Goal: Task Accomplishment & Management: Complete application form

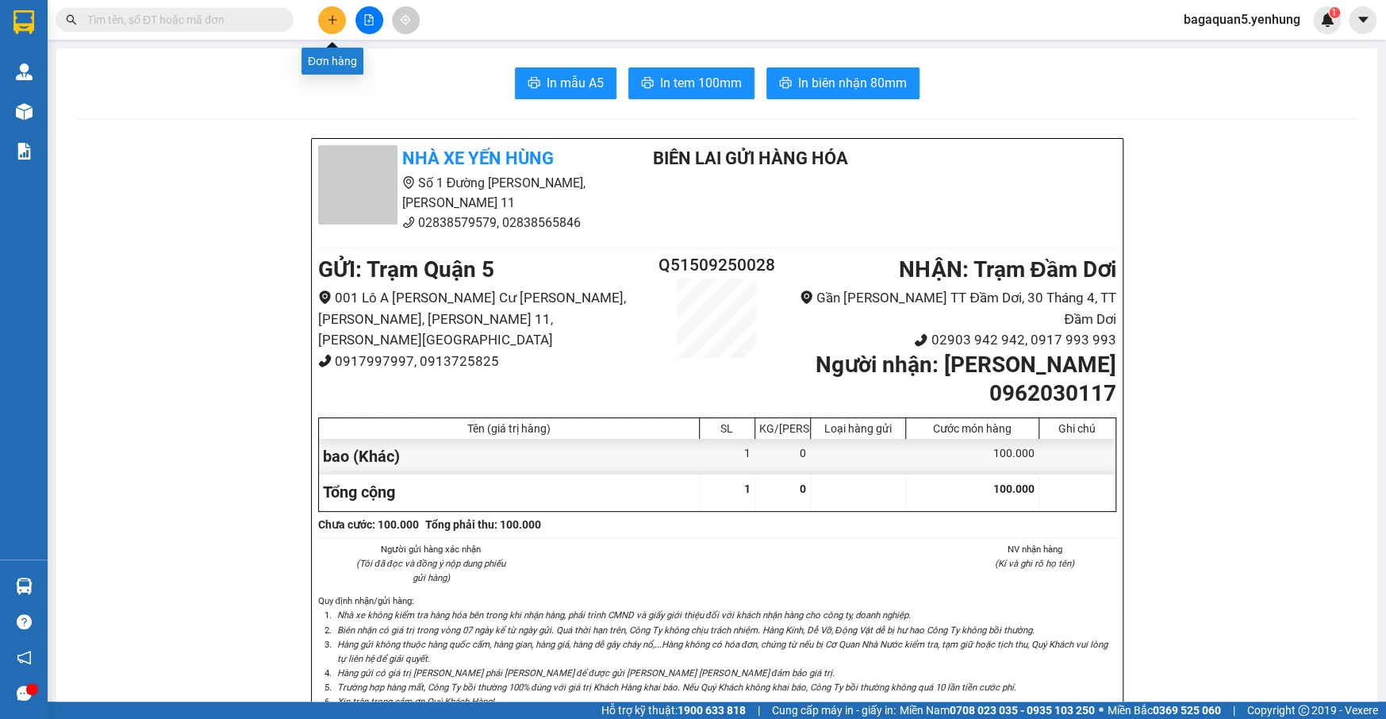
click at [334, 25] on button at bounding box center [332, 20] width 28 height 28
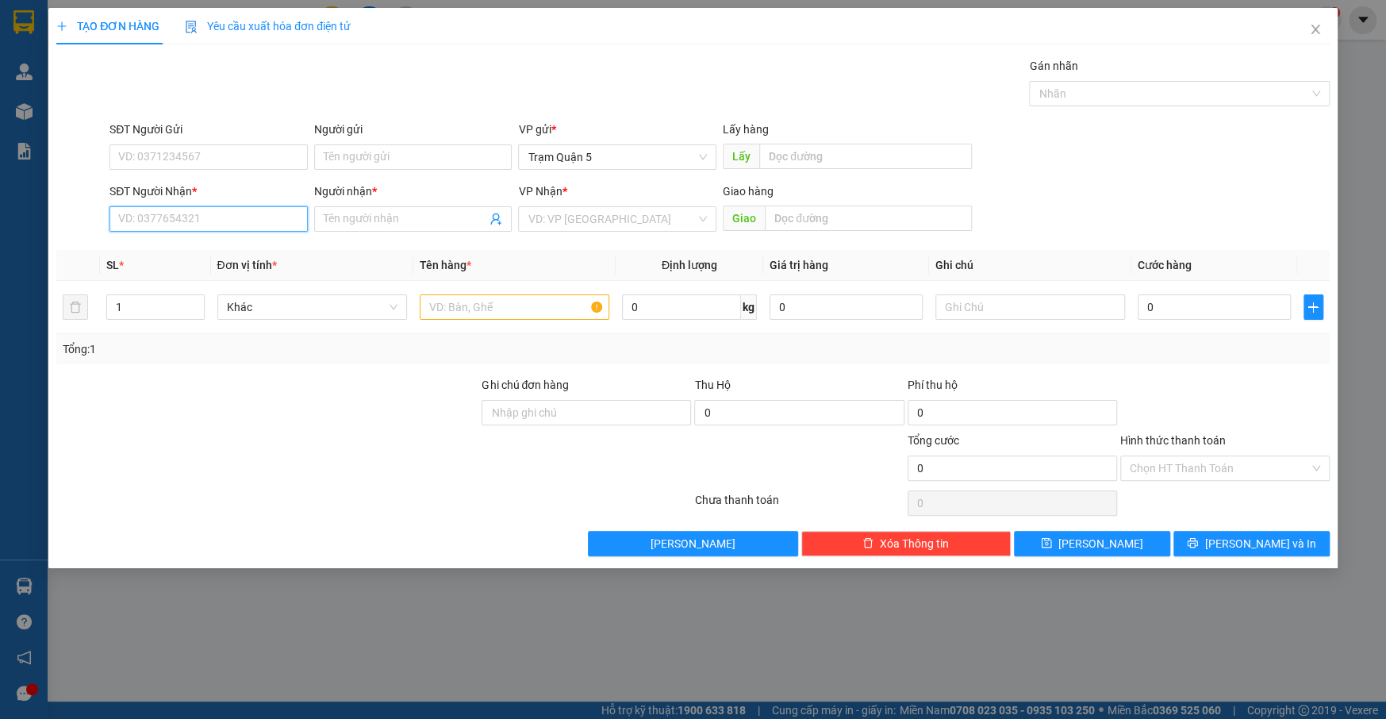
click at [256, 216] on input "SĐT Người Nhận *" at bounding box center [209, 218] width 198 height 25
type input "0945721712"
click at [259, 251] on div "0945721712 - [PERSON_NAME]" at bounding box center [208, 250] width 179 height 17
type input "HẢO HẢO"
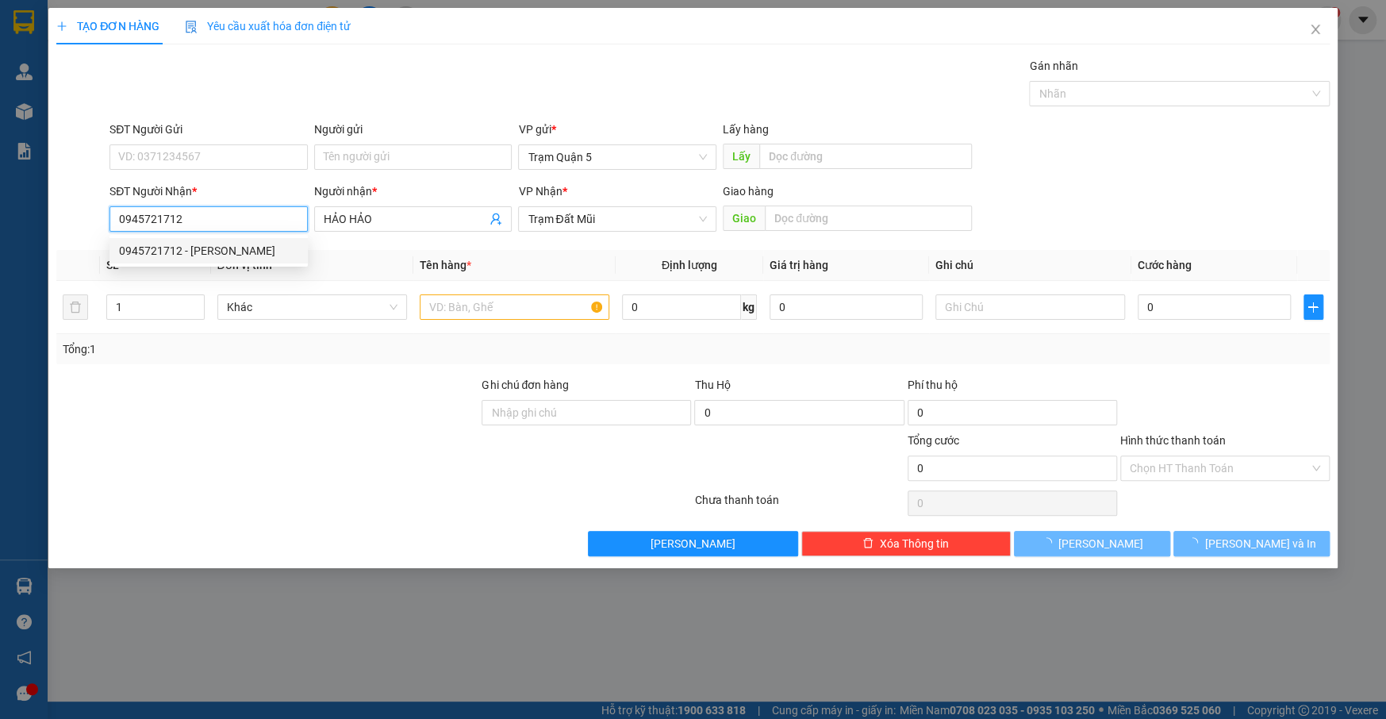
type input "40.000"
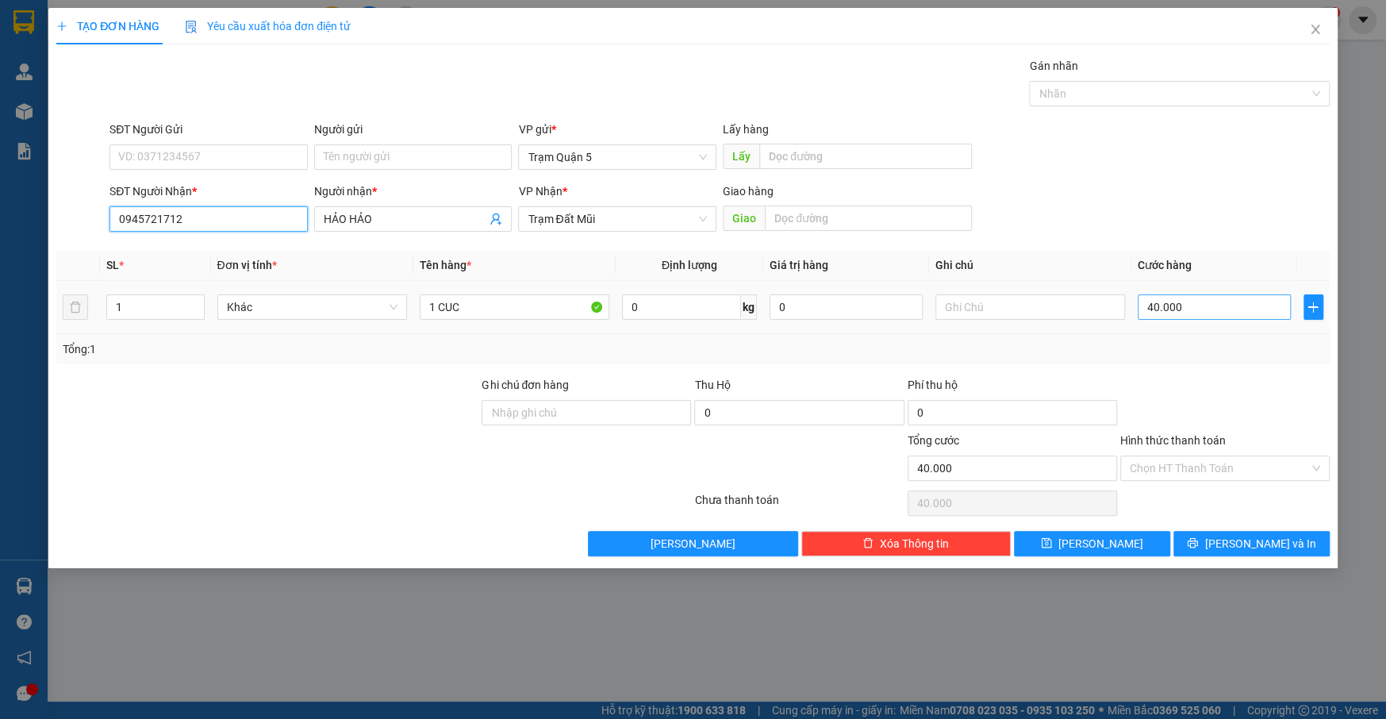
type input "0945721712"
click at [1167, 302] on input "40.000" at bounding box center [1214, 306] width 153 height 25
type input "5"
type input "50"
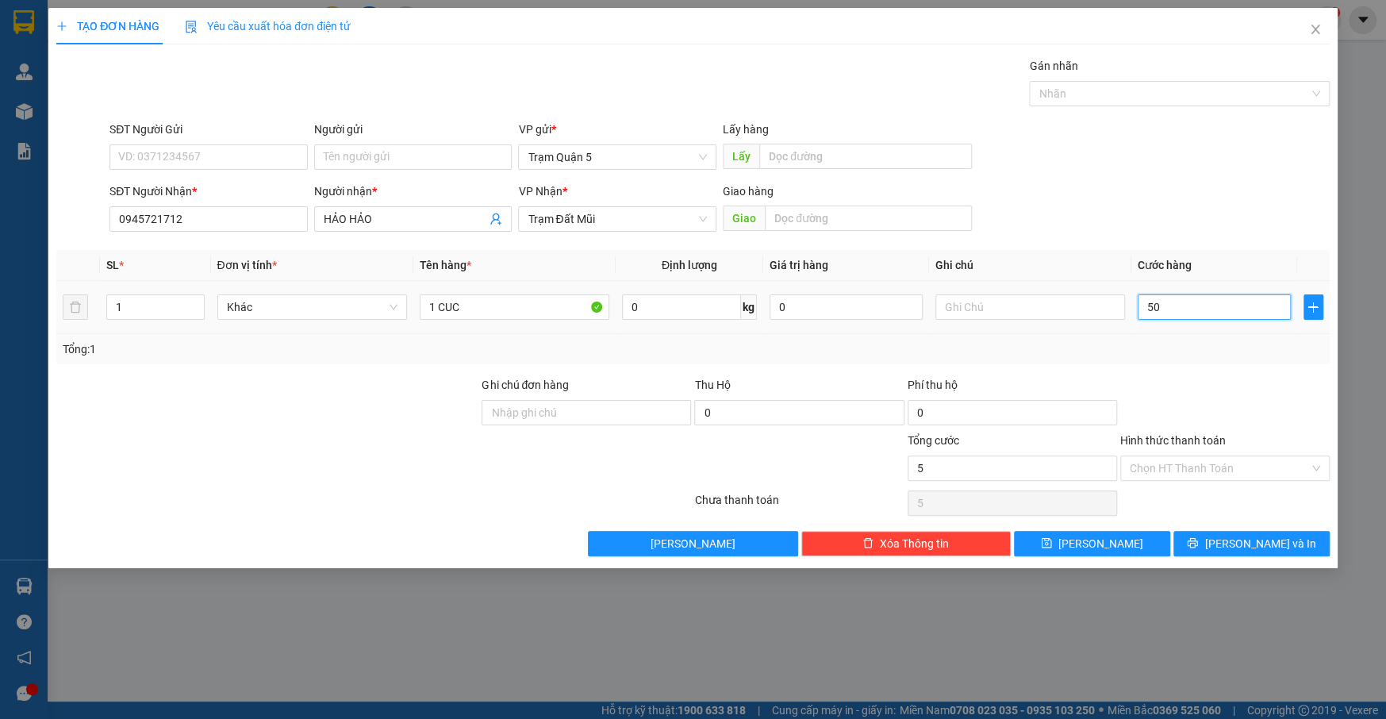
type input "50"
type input "50.000"
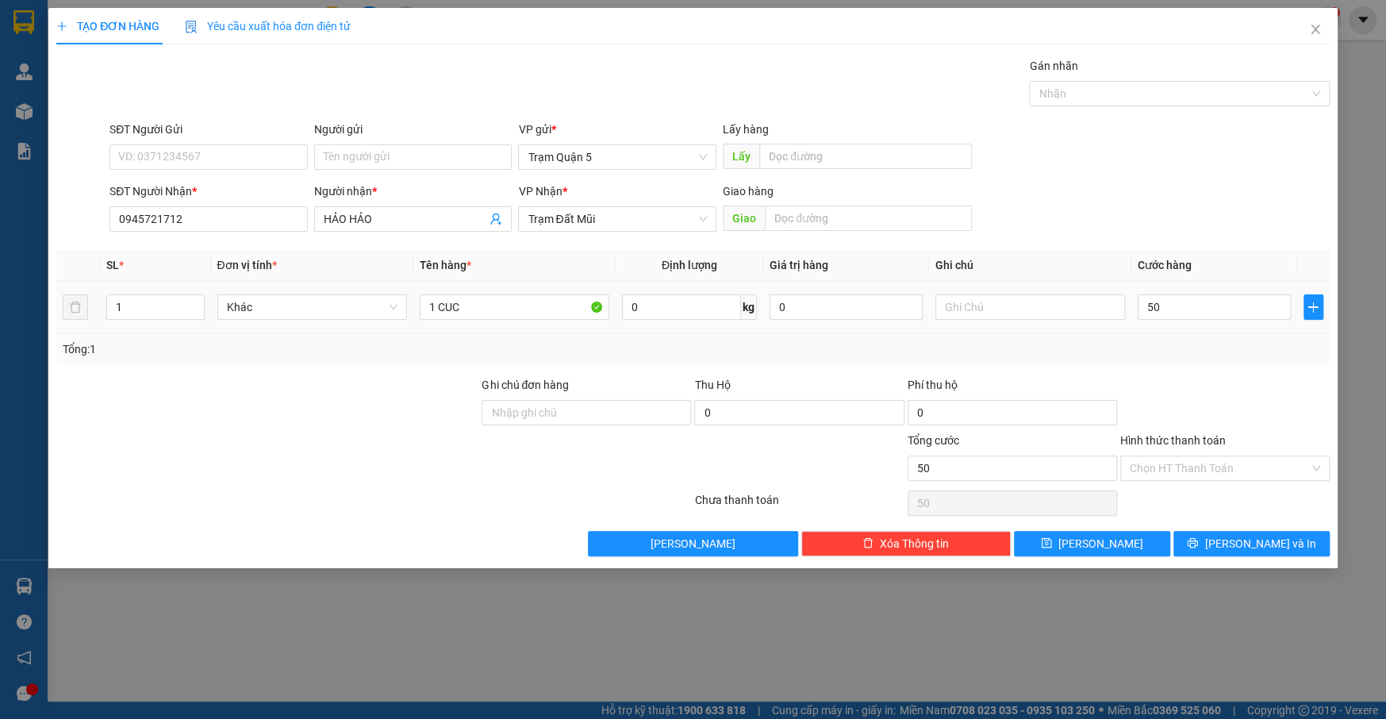
type input "50.000"
click at [1141, 329] on td "50.000" at bounding box center [1215, 307] width 166 height 53
click at [1228, 554] on button "[PERSON_NAME] và In" at bounding box center [1252, 543] width 156 height 25
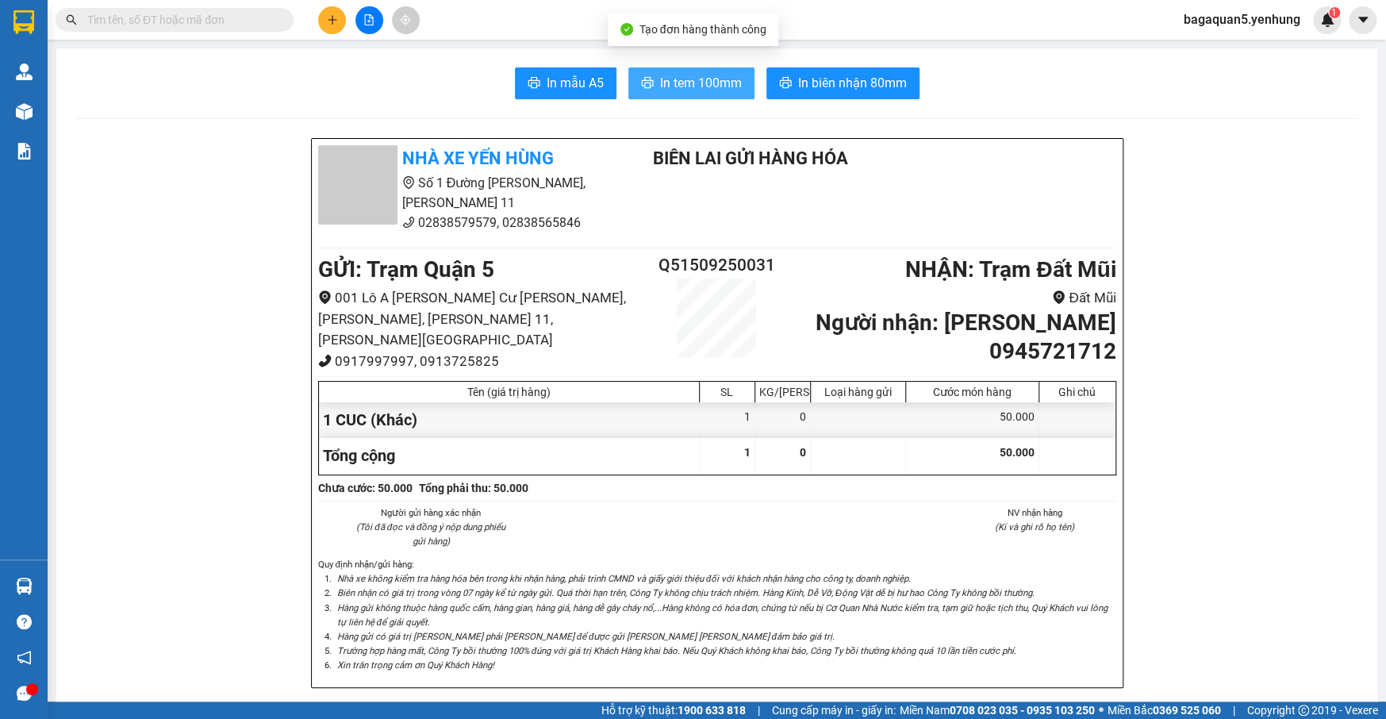
click at [736, 89] on button "In tem 100mm" at bounding box center [692, 83] width 126 height 32
click at [708, 78] on span "In tem 100mm" at bounding box center [701, 83] width 82 height 20
click at [373, 26] on button at bounding box center [370, 20] width 28 height 28
